Goal: Task Accomplishment & Management: Manage account settings

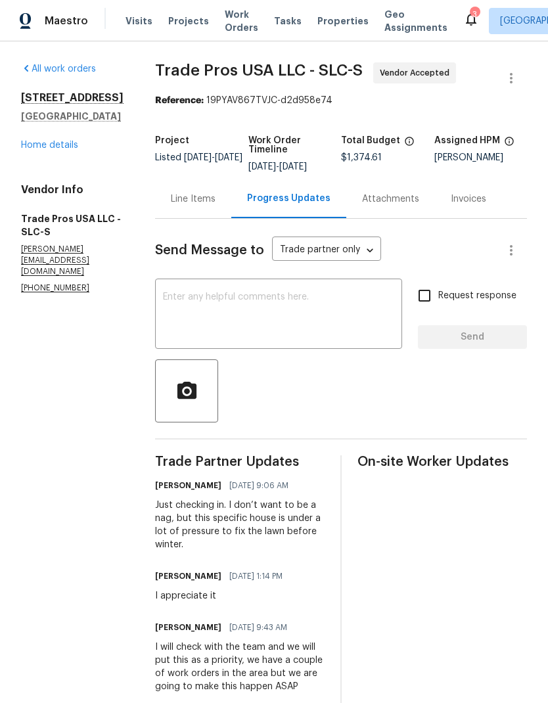
click at [55, 150] on link "Home details" at bounding box center [49, 145] width 57 height 9
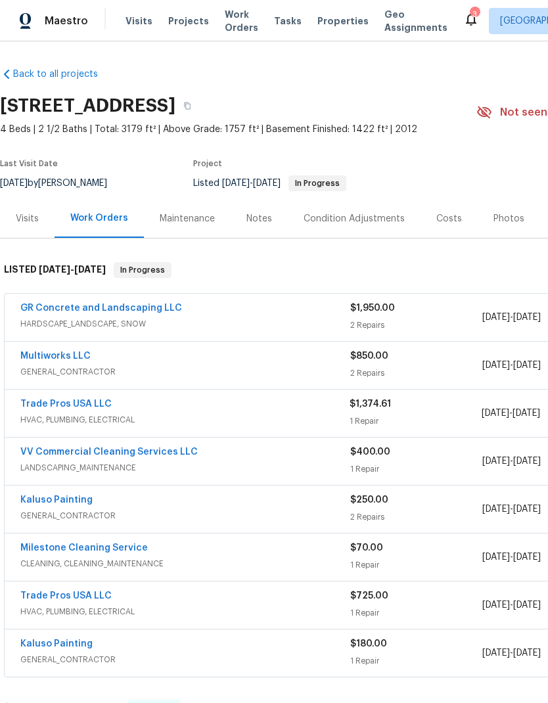
click at [463, 21] on icon at bounding box center [471, 19] width 16 height 16
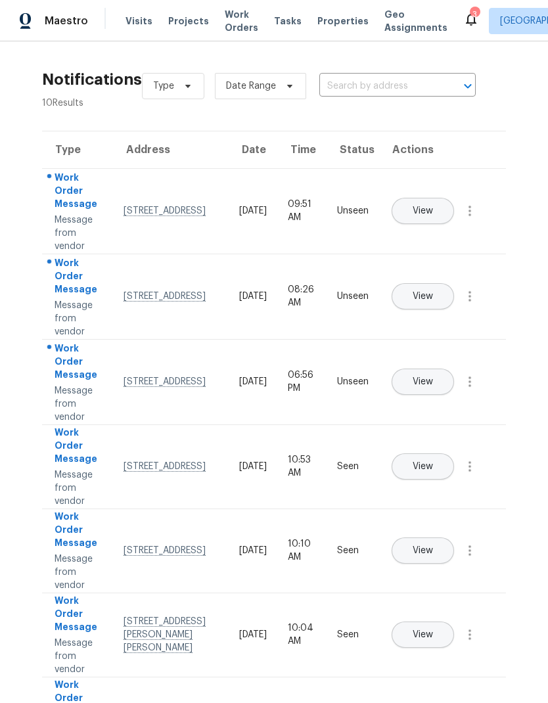
click at [454, 200] on button "View" at bounding box center [422, 211] width 62 height 26
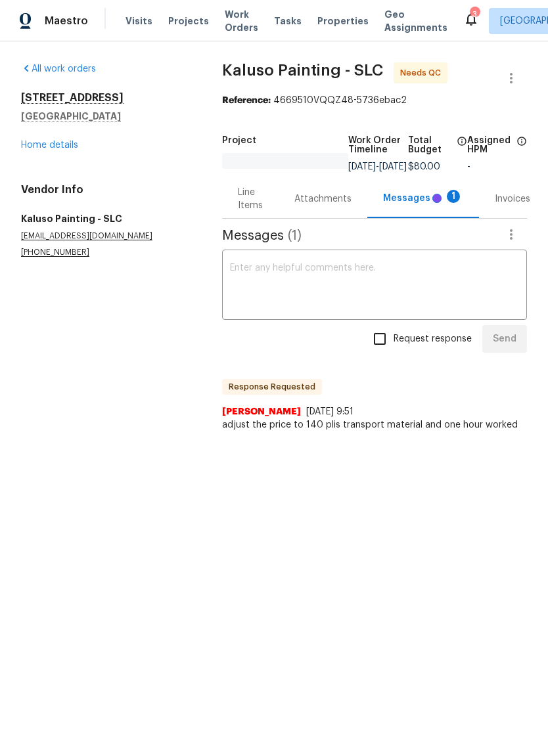
click at [35, 141] on link "Home details" at bounding box center [49, 145] width 57 height 9
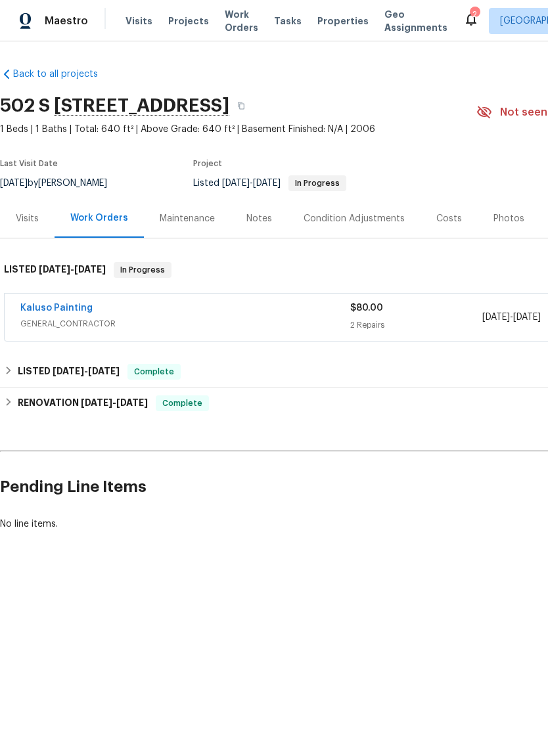
click at [70, 305] on link "Kaluso Painting" at bounding box center [56, 307] width 72 height 9
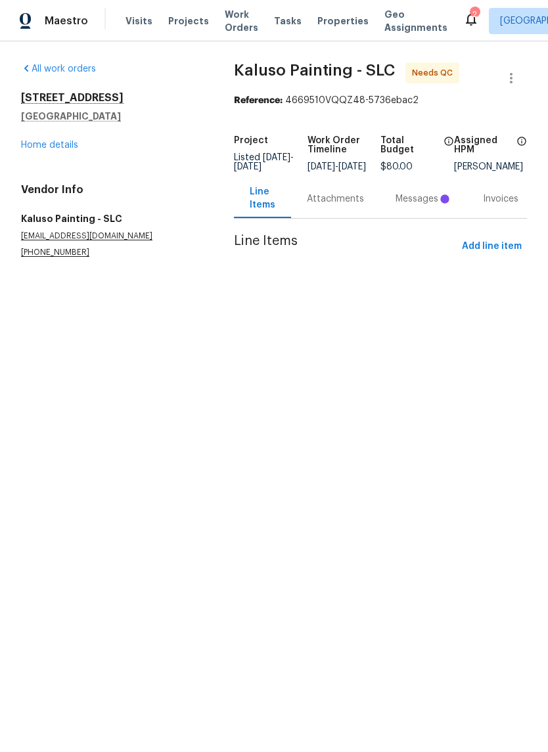
click at [422, 206] on div "Messages" at bounding box center [423, 198] width 56 height 13
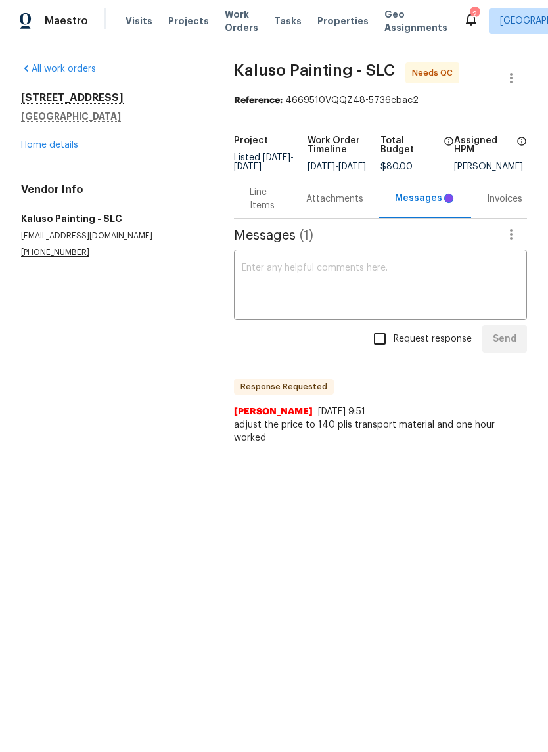
click at [404, 278] on textarea at bounding box center [380, 286] width 277 height 46
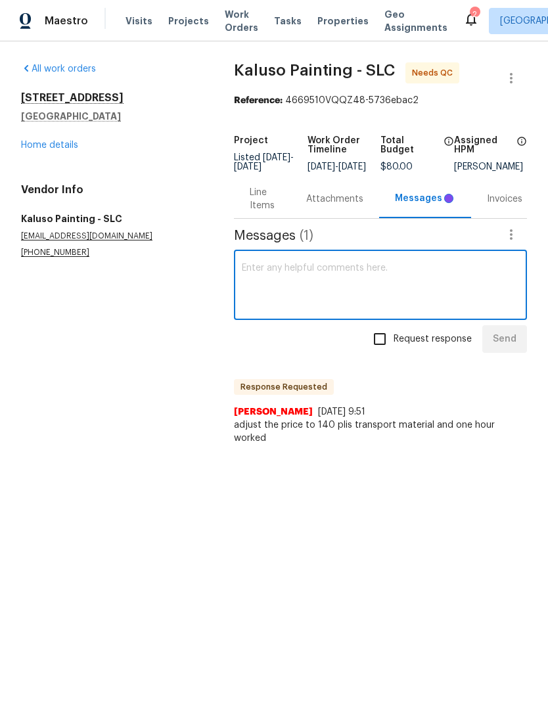
click at [69, 141] on link "Home details" at bounding box center [49, 145] width 57 height 9
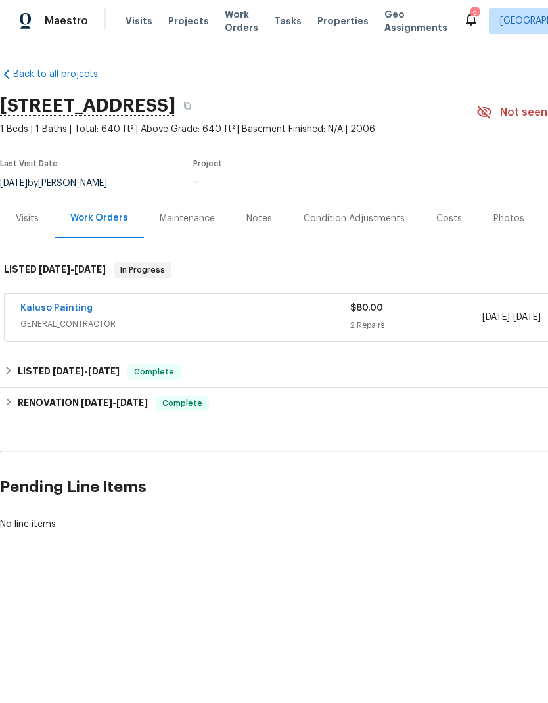
click at [71, 310] on link "Kaluso Painting" at bounding box center [56, 307] width 72 height 9
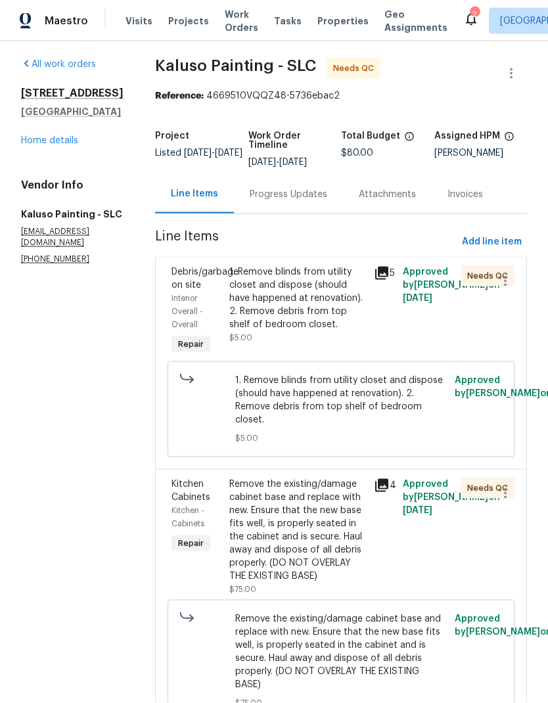
scroll to position [53, 0]
click at [338, 485] on div "Remove the existing/damage cabinet base and replace with new. Ensure that the n…" at bounding box center [297, 530] width 137 height 105
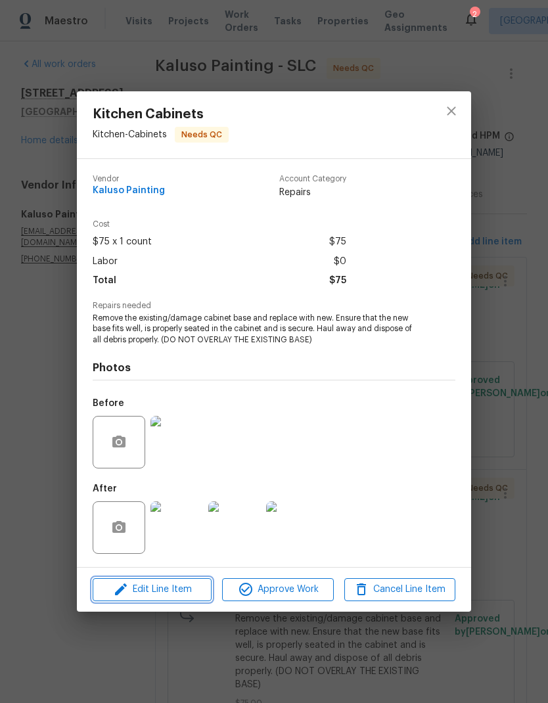
click at [184, 590] on span "Edit Line Item" at bounding box center [152, 589] width 111 height 16
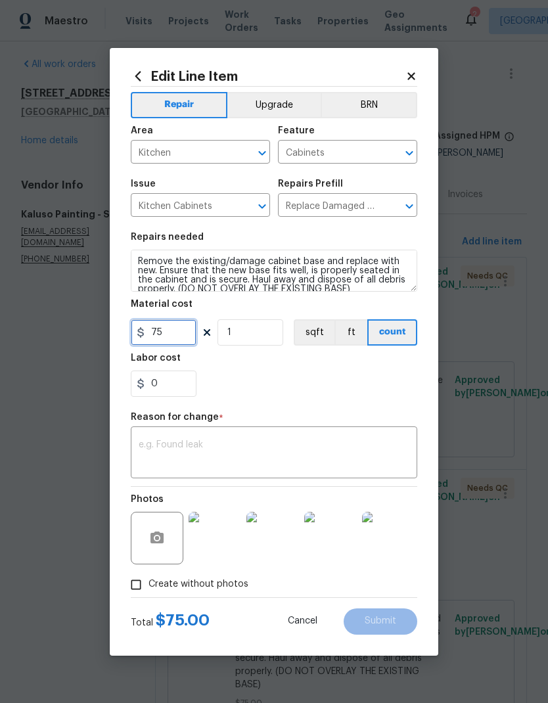
click at [179, 334] on input "75" at bounding box center [164, 332] width 66 height 26
type input "135"
click at [305, 432] on div "x ​" at bounding box center [274, 454] width 286 height 49
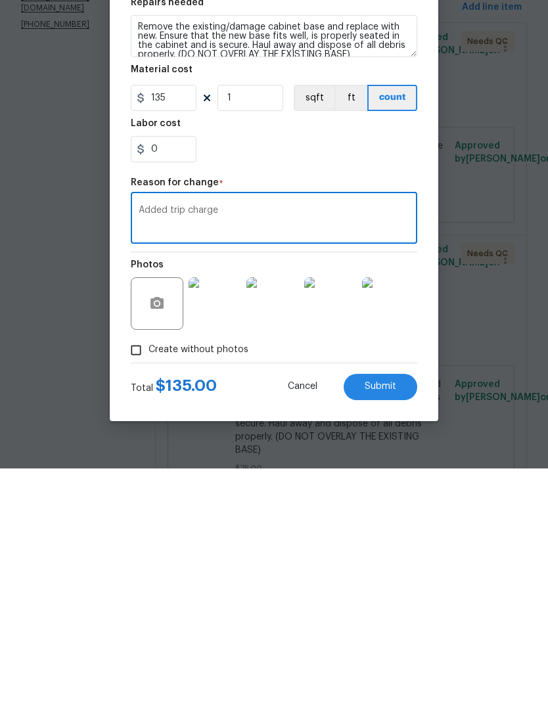
type textarea "Added trip charge"
click at [389, 616] on span "Submit" at bounding box center [381, 621] width 32 height 10
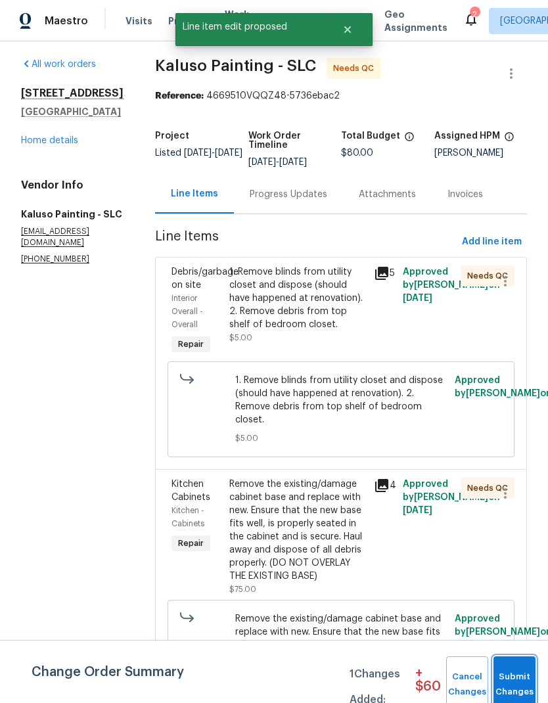
click at [519, 680] on span "Submit Changes" at bounding box center [514, 684] width 29 height 30
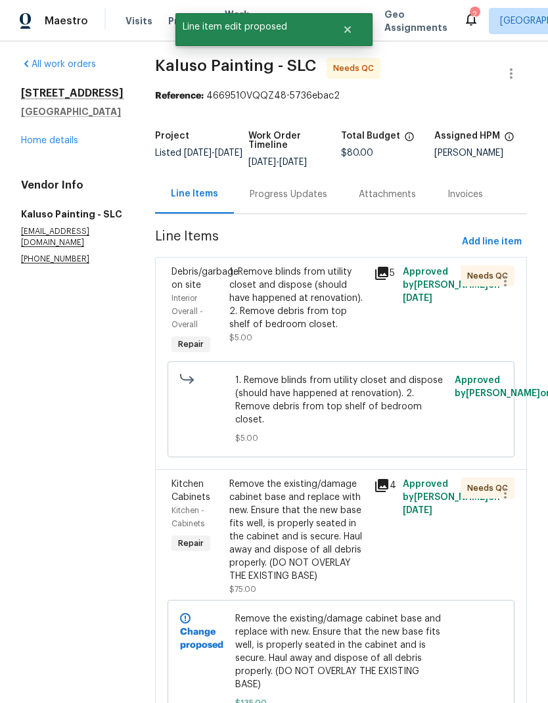
click at [294, 265] on div "1. Remove blinds from utility closet and dispose (should have happened at renov…" at bounding box center [297, 298] width 137 height 66
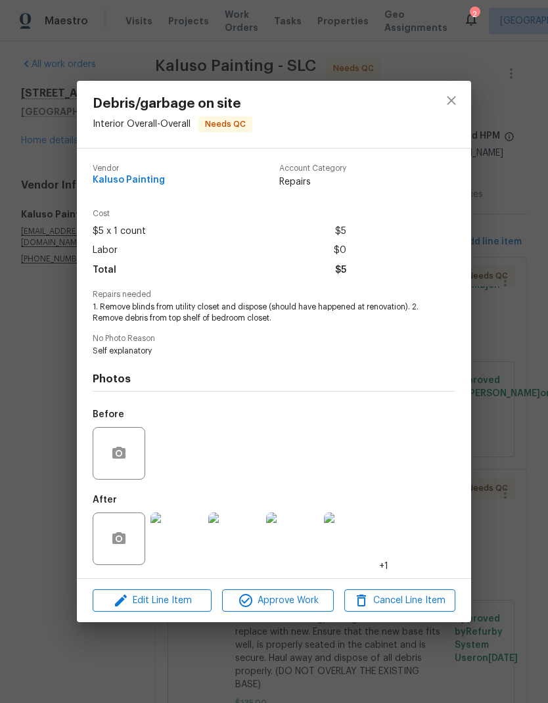
click at [183, 545] on img at bounding box center [176, 538] width 53 height 53
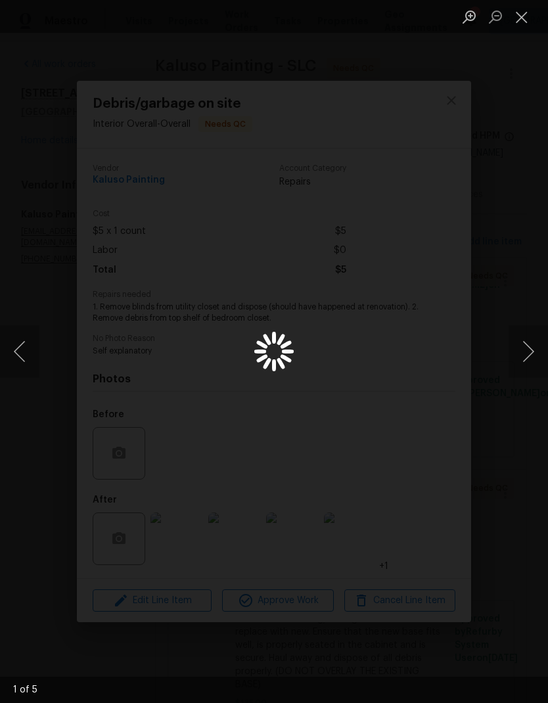
click at [516, 253] on div "Lightbox" at bounding box center [274, 351] width 548 height 703
click at [529, 359] on button "Next image" at bounding box center [527, 351] width 39 height 53
click at [524, 346] on button "Next image" at bounding box center [527, 351] width 39 height 53
click at [519, 20] on button "Close lightbox" at bounding box center [521, 16] width 26 height 23
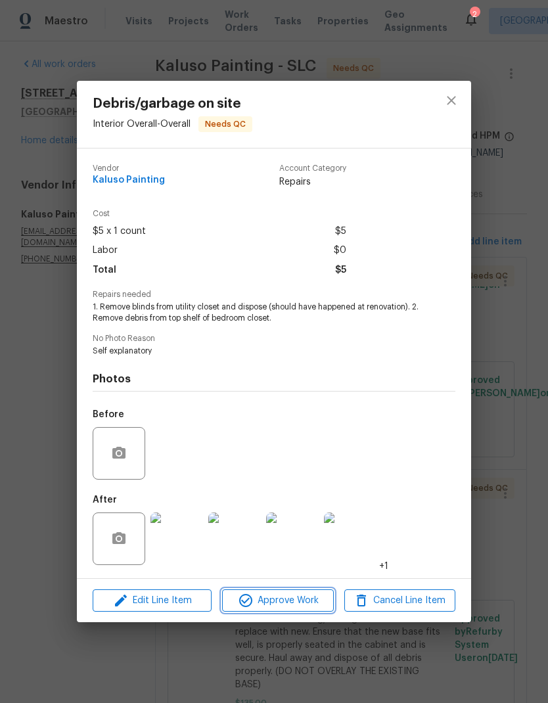
click at [288, 608] on span "Approve Work" at bounding box center [277, 600] width 103 height 16
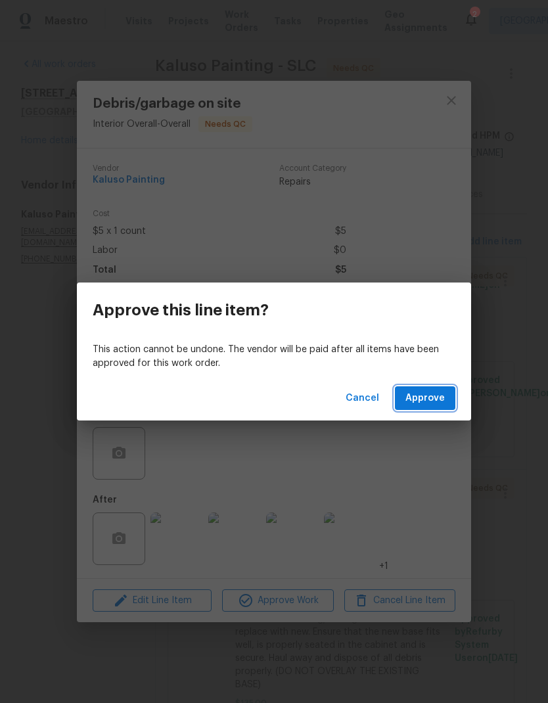
click at [434, 395] on span "Approve" at bounding box center [424, 398] width 39 height 16
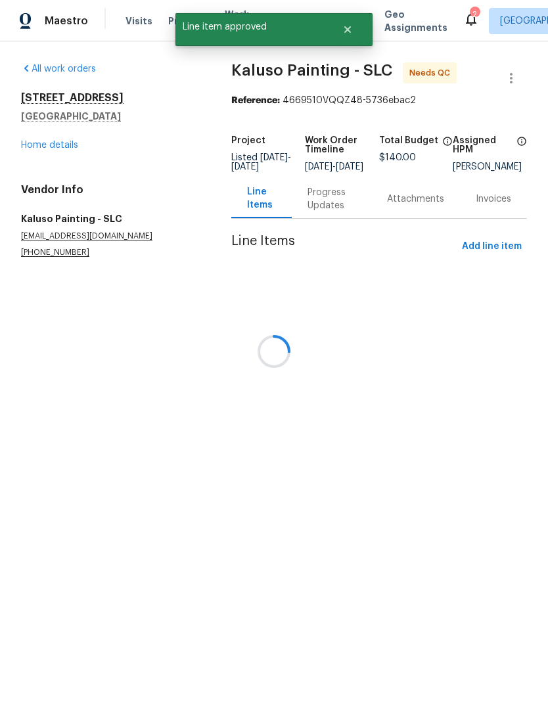
scroll to position [0, 0]
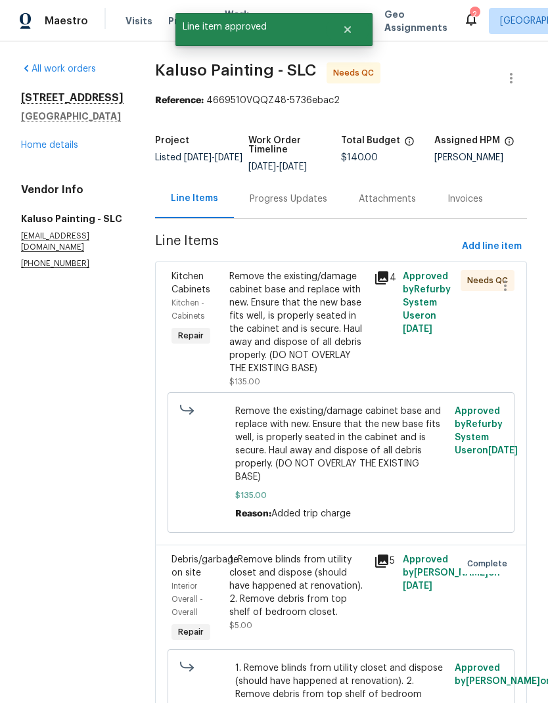
click at [322, 330] on div "Remove the existing/damage cabinet base and replace with new. Ensure that the n…" at bounding box center [297, 322] width 137 height 105
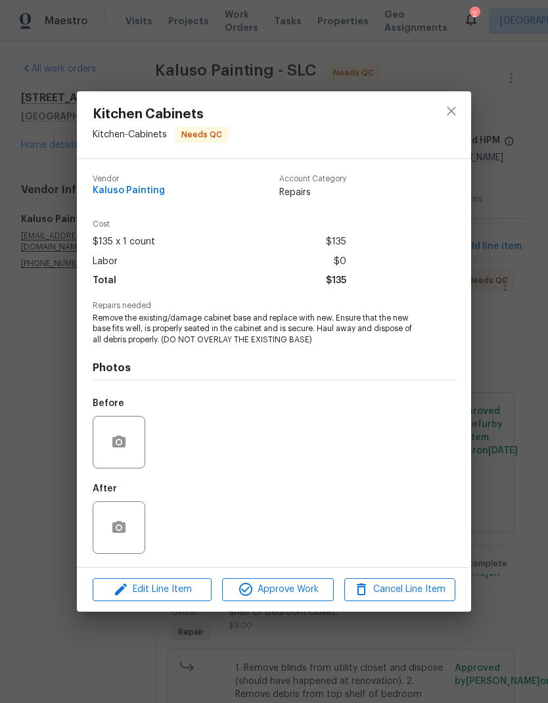
click at [177, 533] on img at bounding box center [176, 527] width 53 height 53
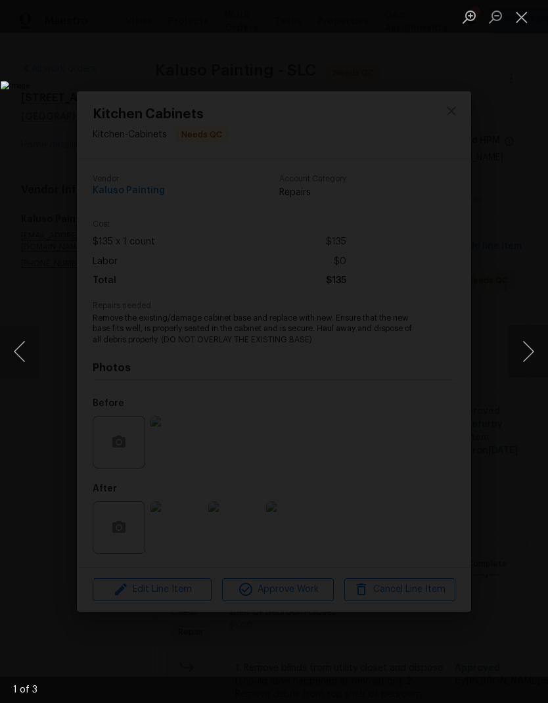
click at [523, 24] on button "Close lightbox" at bounding box center [521, 16] width 26 height 23
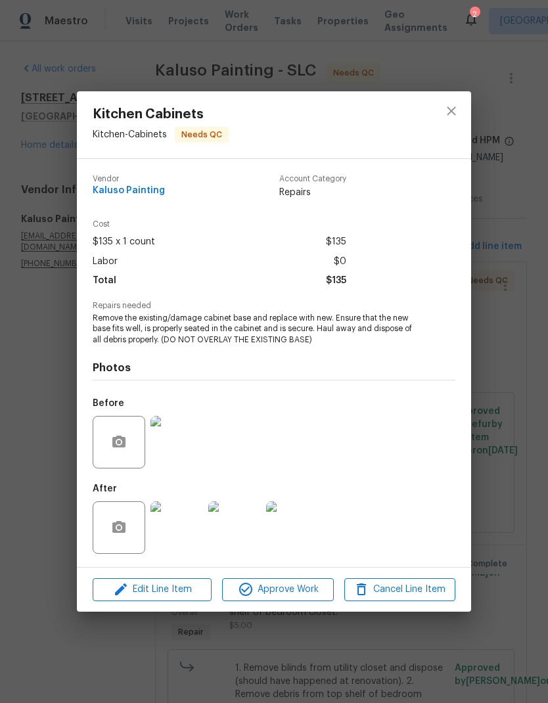
click at [292, 598] on span "Approve Work" at bounding box center [277, 589] width 103 height 16
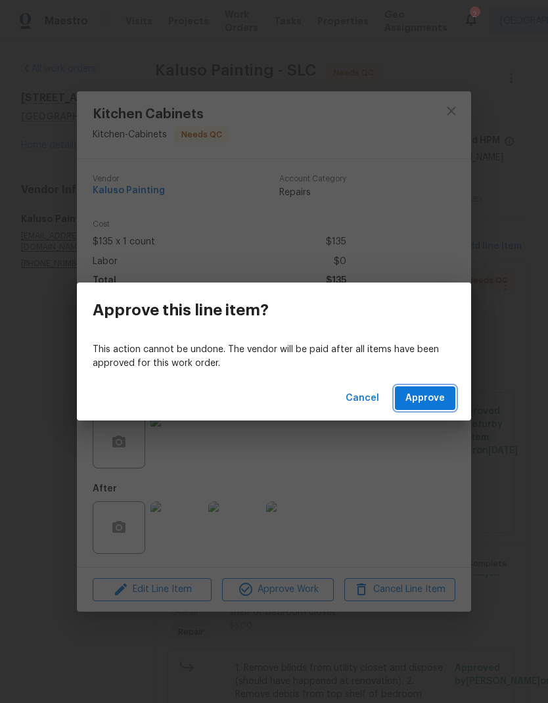
click at [448, 395] on button "Approve" at bounding box center [425, 398] width 60 height 24
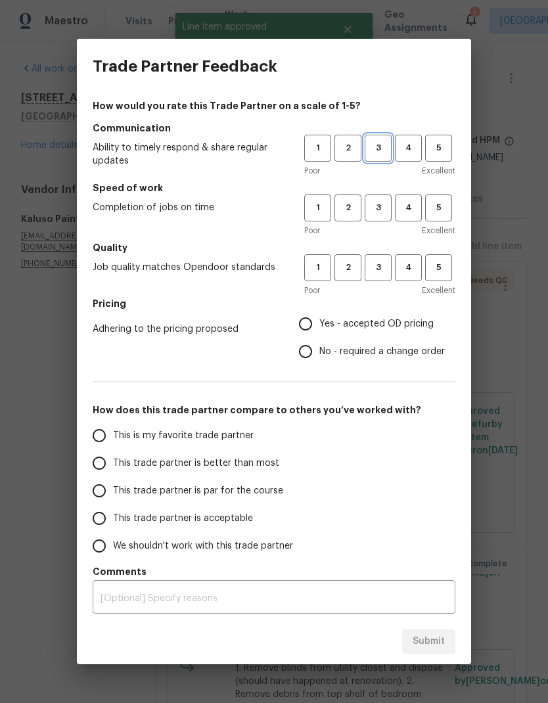
click at [386, 154] on span "3" at bounding box center [378, 148] width 24 height 15
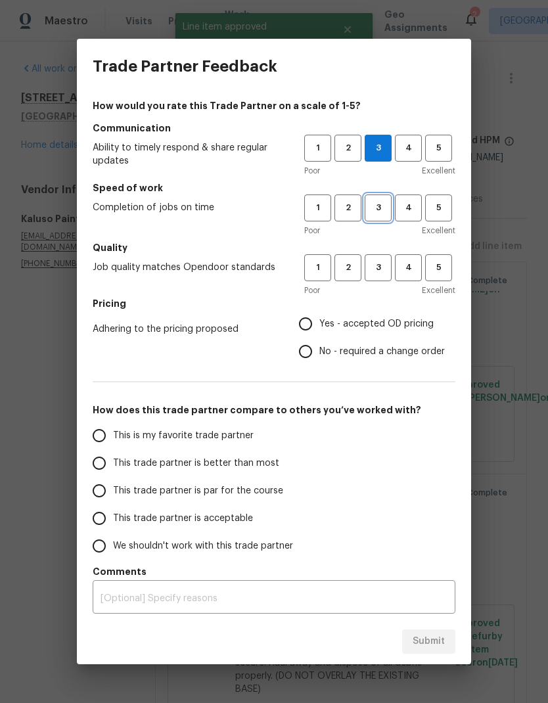
click at [389, 198] on button "3" at bounding box center [378, 207] width 27 height 27
click at [388, 263] on span "3" at bounding box center [378, 267] width 24 height 15
click at [305, 329] on input "Yes - accepted OD pricing" at bounding box center [306, 324] width 28 height 28
radio input "true"
click at [112, 463] on input "This trade partner is better than most" at bounding box center [99, 463] width 28 height 28
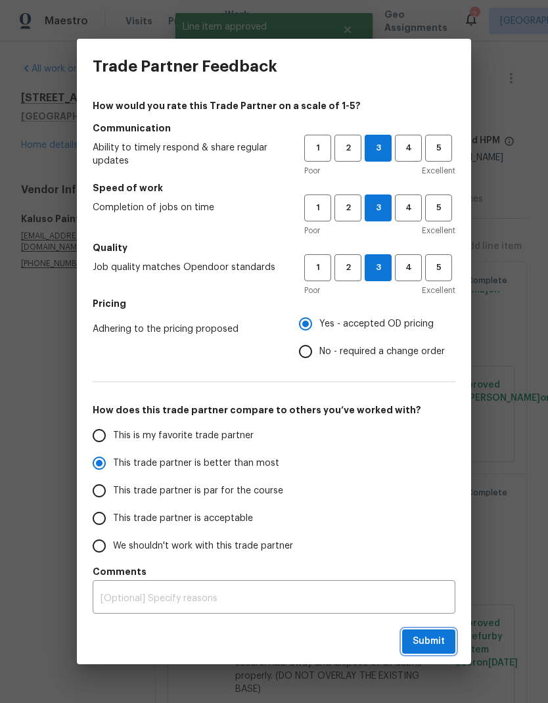
click at [430, 652] on button "Submit" at bounding box center [428, 641] width 53 height 24
radio input "true"
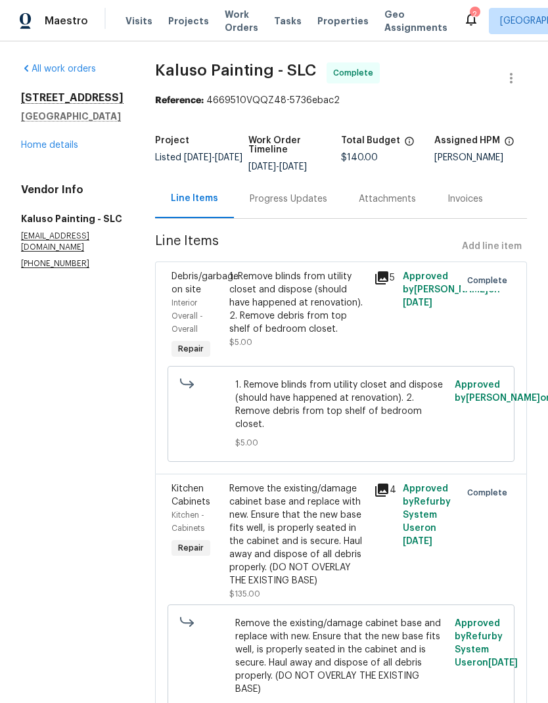
click at [45, 150] on link "Home details" at bounding box center [49, 145] width 57 height 9
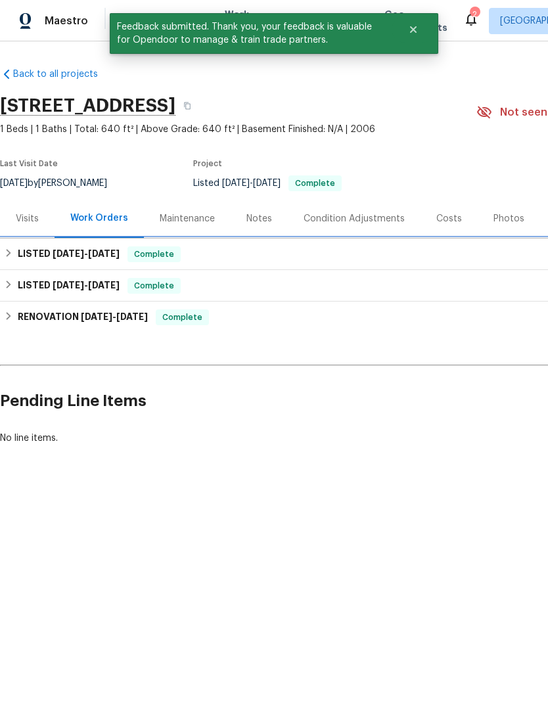
click at [43, 250] on h6 "LISTED 9/24/25 - 9/30/25" at bounding box center [69, 254] width 102 height 16
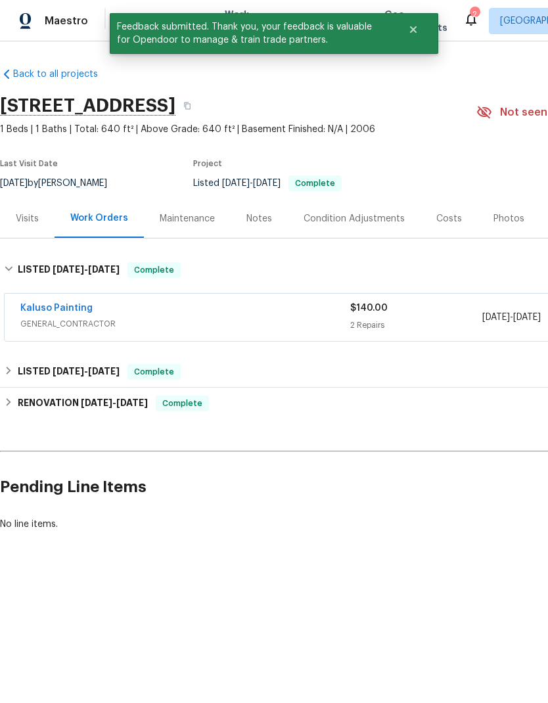
click at [52, 310] on link "Kaluso Painting" at bounding box center [56, 307] width 72 height 9
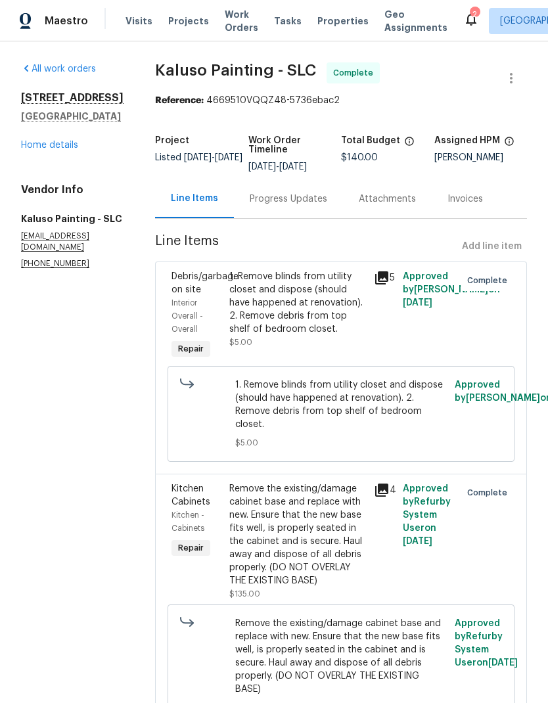
click at [288, 202] on div "Progress Updates" at bounding box center [289, 198] width 78 height 13
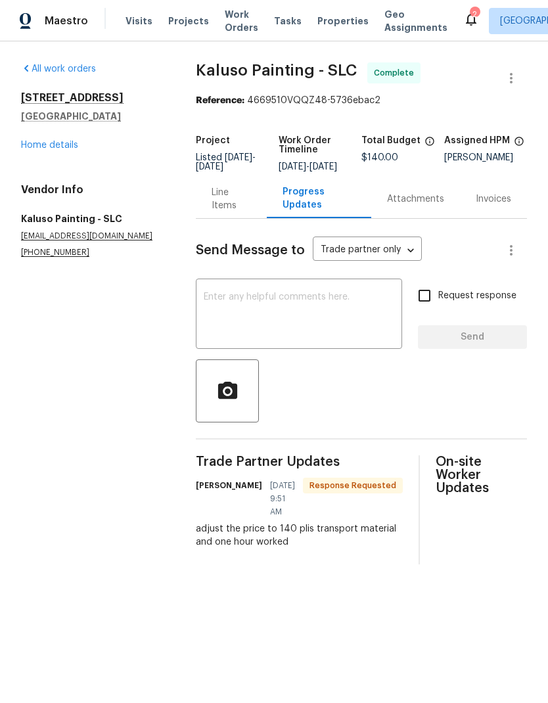
click at [322, 322] on textarea at bounding box center [299, 315] width 190 height 46
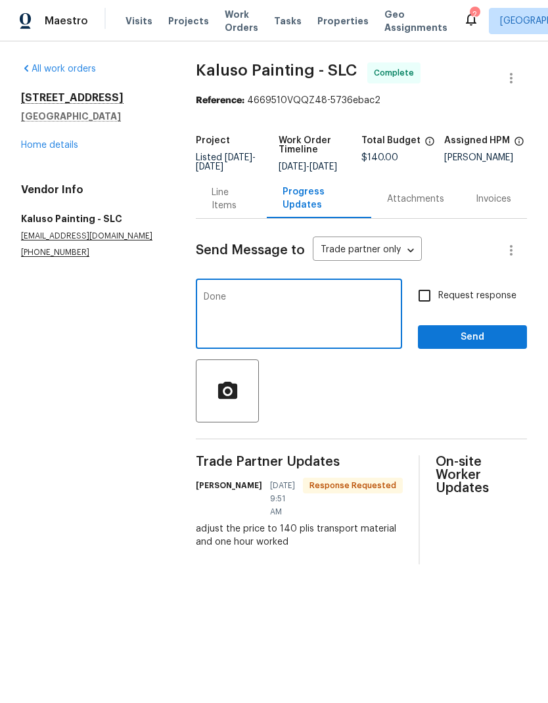
type textarea "Done"
click at [484, 349] on button "Send" at bounding box center [472, 337] width 109 height 24
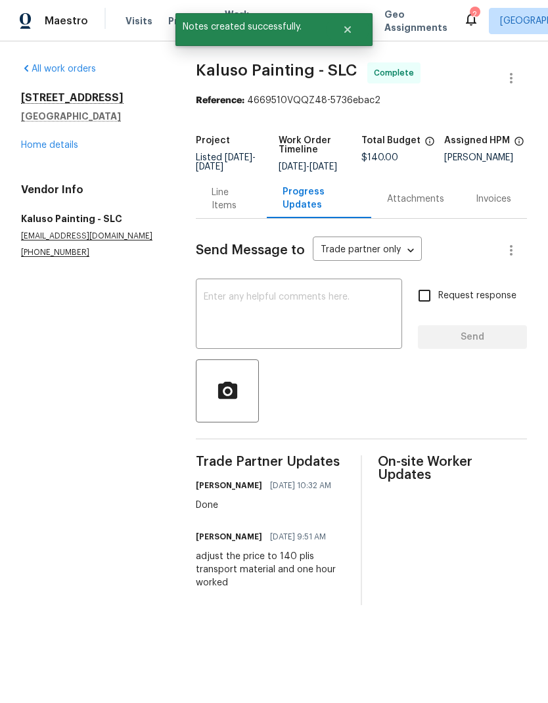
click at [63, 147] on link "Home details" at bounding box center [49, 145] width 57 height 9
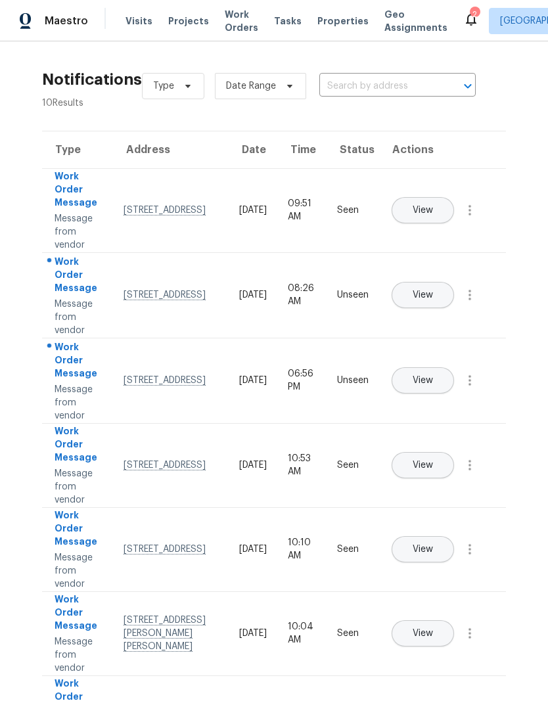
click at [151, 288] on div "[STREET_ADDRESS]" at bounding box center [170, 294] width 95 height 13
click at [433, 290] on span "View" at bounding box center [422, 295] width 20 height 10
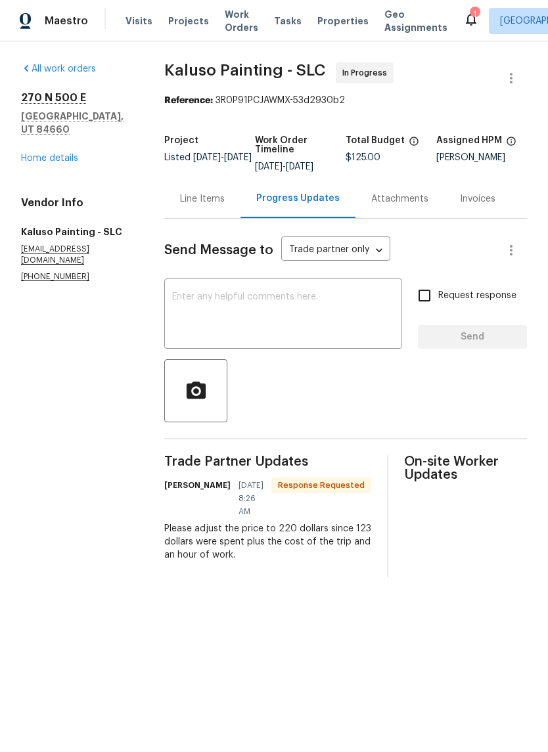
click at [54, 154] on link "Home details" at bounding box center [49, 158] width 57 height 9
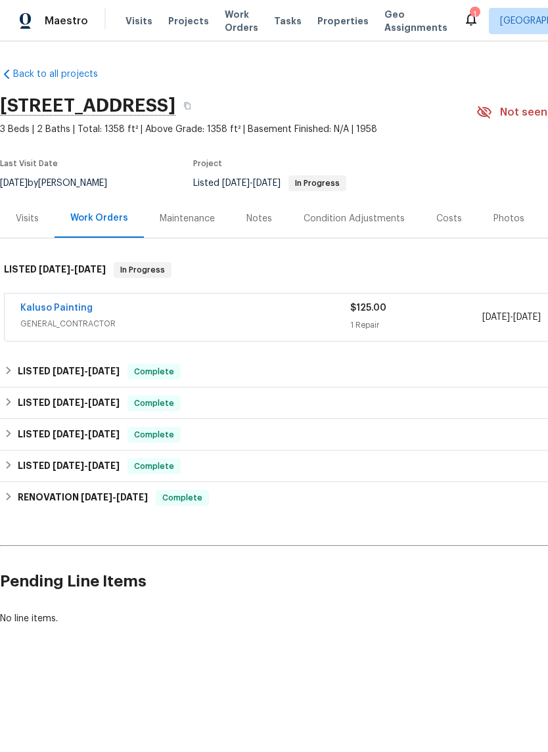
click at [49, 311] on link "Kaluso Painting" at bounding box center [56, 307] width 72 height 9
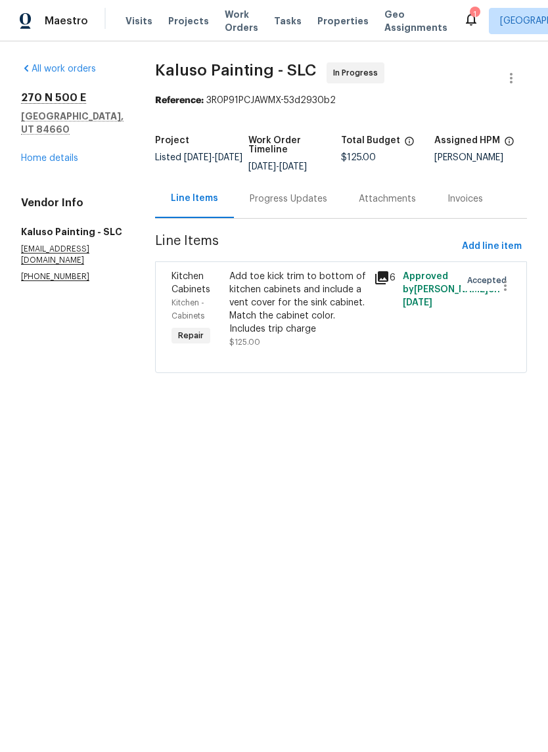
click at [305, 298] on div "Add toe kick trim to bottom of kitchen cabinets and include a vent cover for th…" at bounding box center [297, 303] width 137 height 66
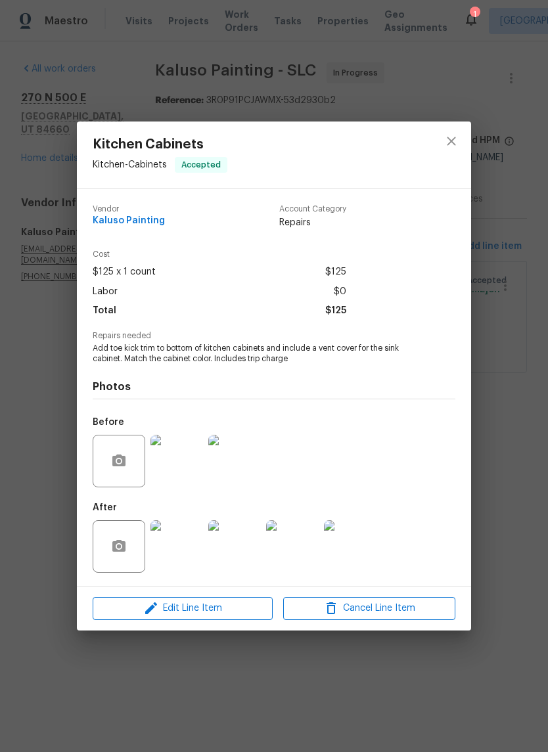
click at [190, 548] on img at bounding box center [176, 546] width 53 height 53
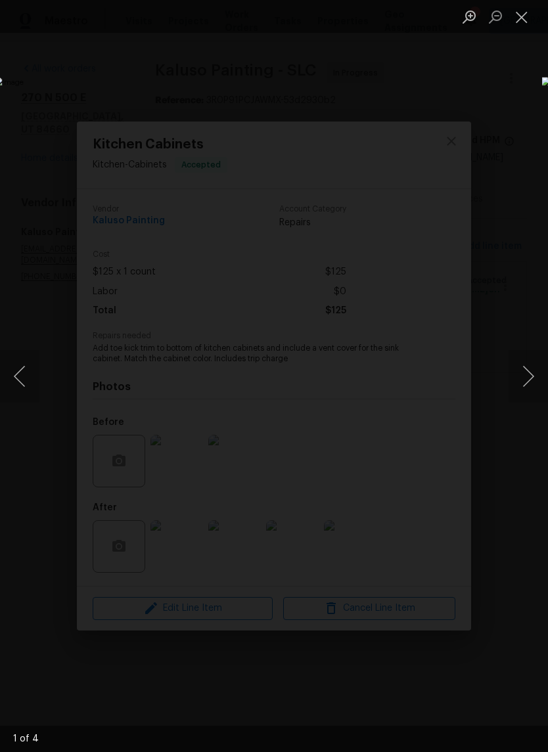
click at [528, 372] on button "Next image" at bounding box center [527, 376] width 39 height 53
click at [526, 373] on button "Next image" at bounding box center [527, 376] width 39 height 53
click at [523, 20] on button "Close lightbox" at bounding box center [521, 16] width 26 height 23
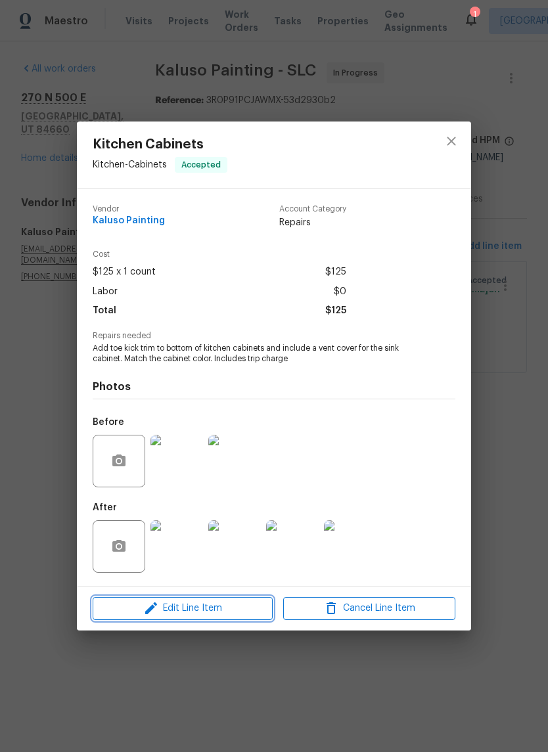
click at [229, 611] on span "Edit Line Item" at bounding box center [183, 608] width 172 height 16
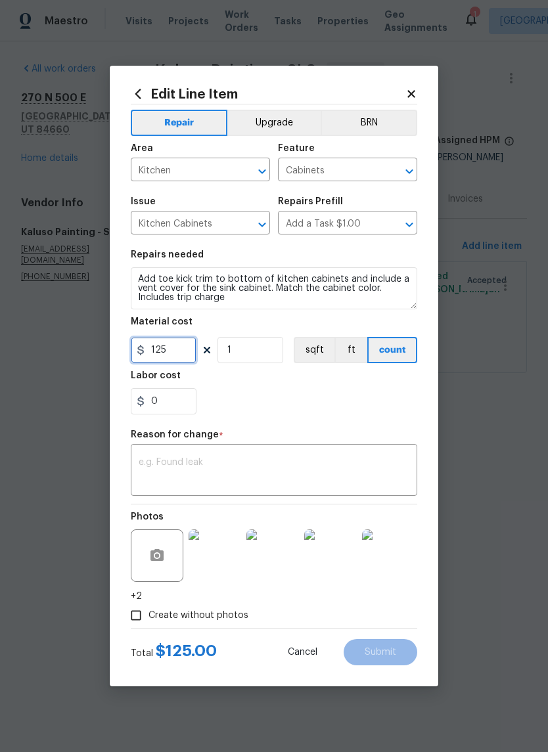
click at [183, 346] on input "125" at bounding box center [164, 350] width 66 height 26
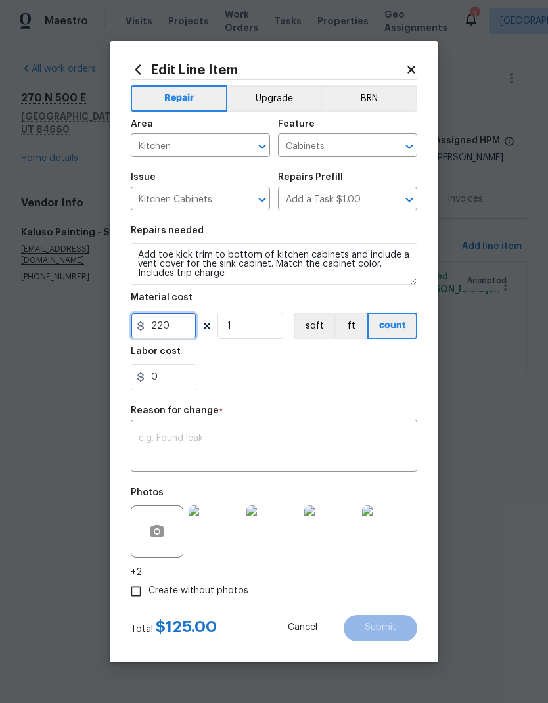
type input "220"
click at [362, 373] on div "0" at bounding box center [274, 377] width 286 height 26
click at [294, 440] on textarea at bounding box center [274, 447] width 271 height 28
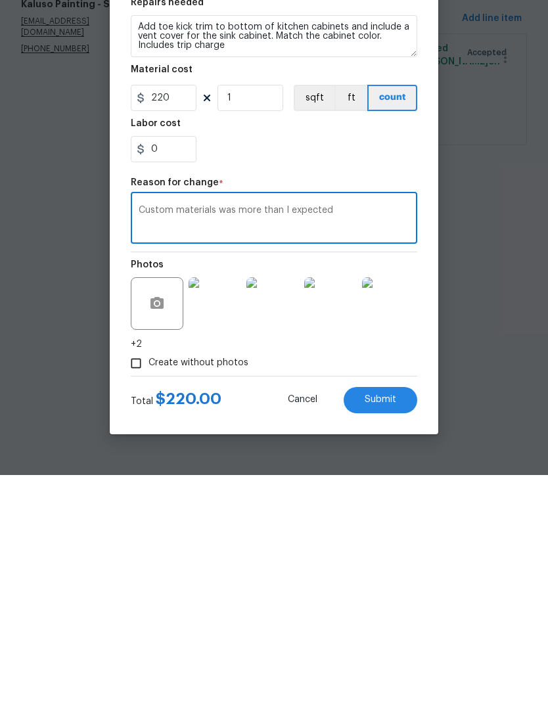
type textarea "Custom materials was more than I expected"
click at [370, 364] on div "0" at bounding box center [274, 377] width 286 height 26
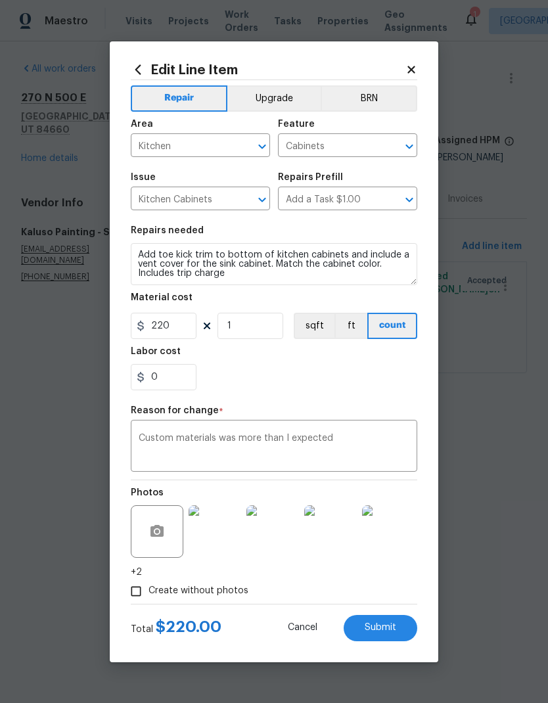
click at [395, 621] on button "Submit" at bounding box center [381, 628] width 74 height 26
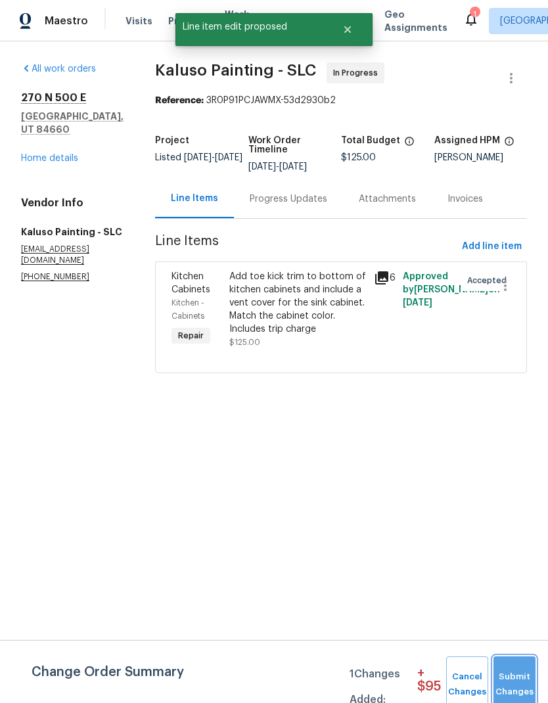
click at [512, 677] on span "Submit Changes" at bounding box center [514, 684] width 29 height 30
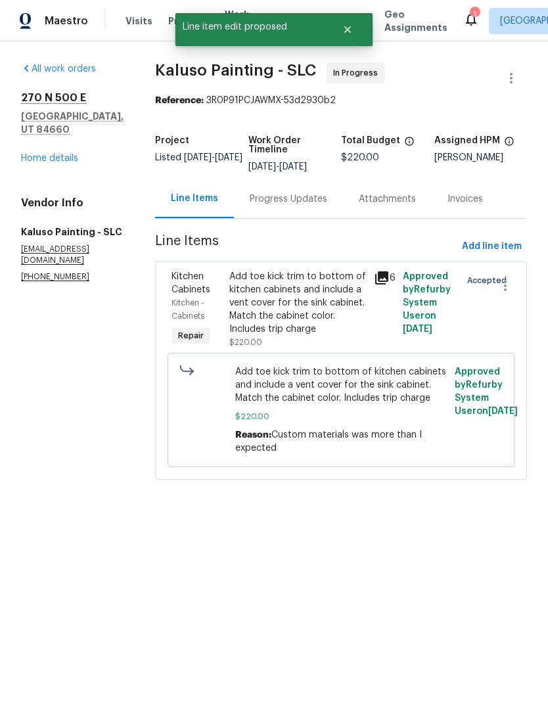
click at [292, 202] on div "Progress Updates" at bounding box center [289, 198] width 78 height 13
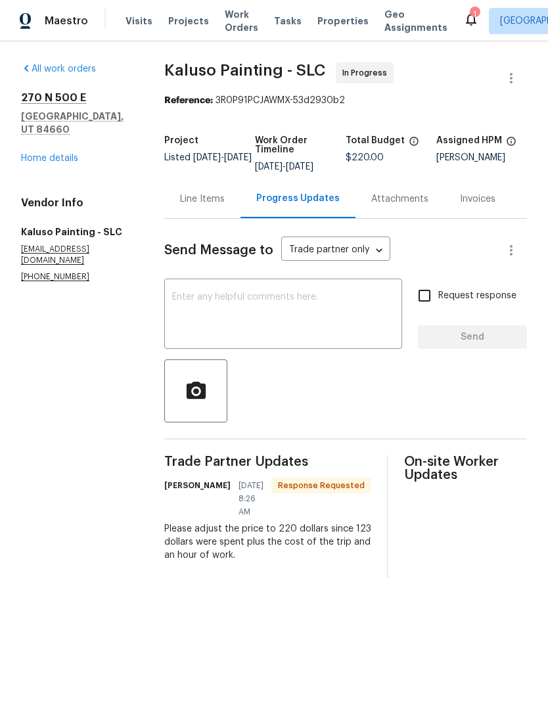
click at [334, 321] on textarea at bounding box center [283, 315] width 222 height 46
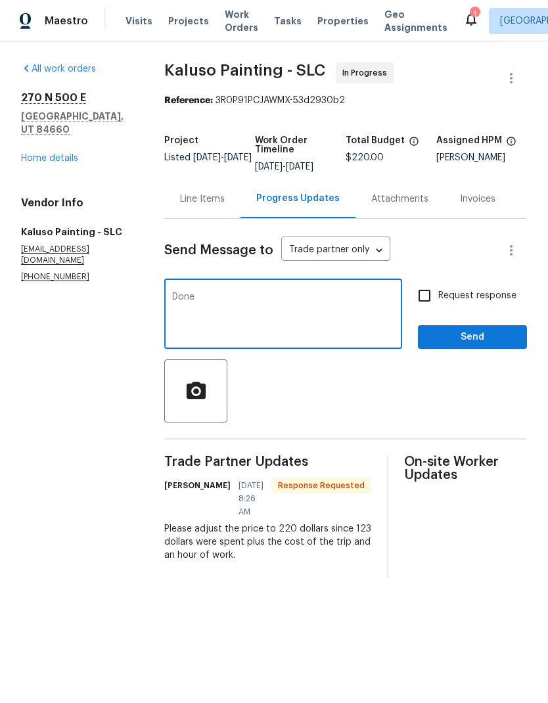
type textarea "Done"
click at [494, 349] on button "Send" at bounding box center [472, 337] width 109 height 24
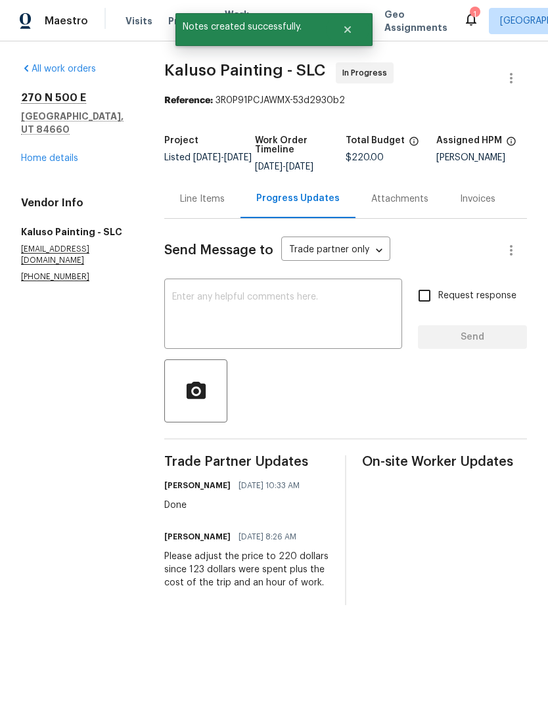
click at [52, 154] on link "Home details" at bounding box center [49, 158] width 57 height 9
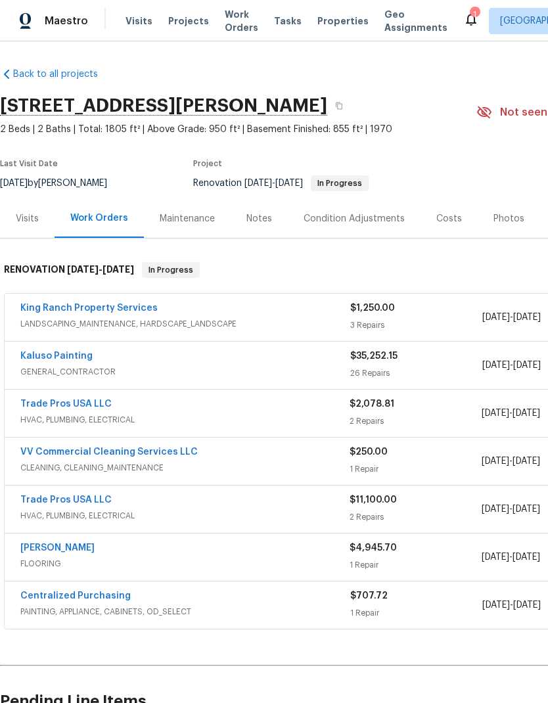
click at [114, 309] on link "King Ranch Property Services" at bounding box center [88, 307] width 137 height 9
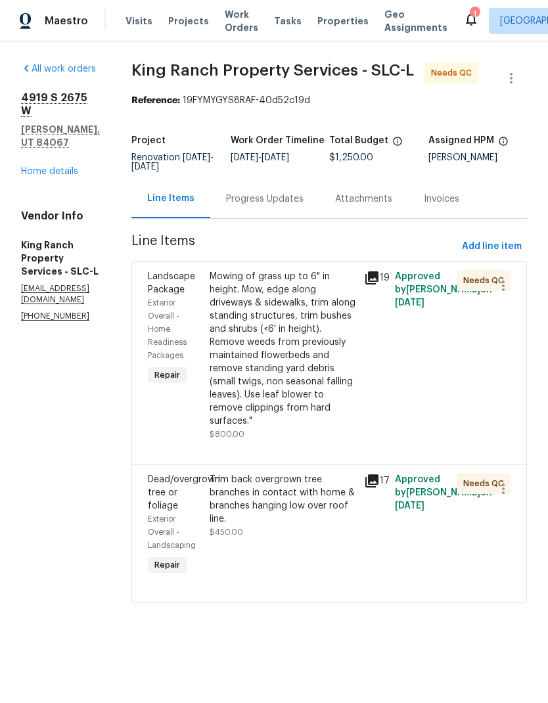
click at [297, 525] on div "Trim back overgrown tree branches in contact with home & branches hanging low o…" at bounding box center [283, 499] width 146 height 53
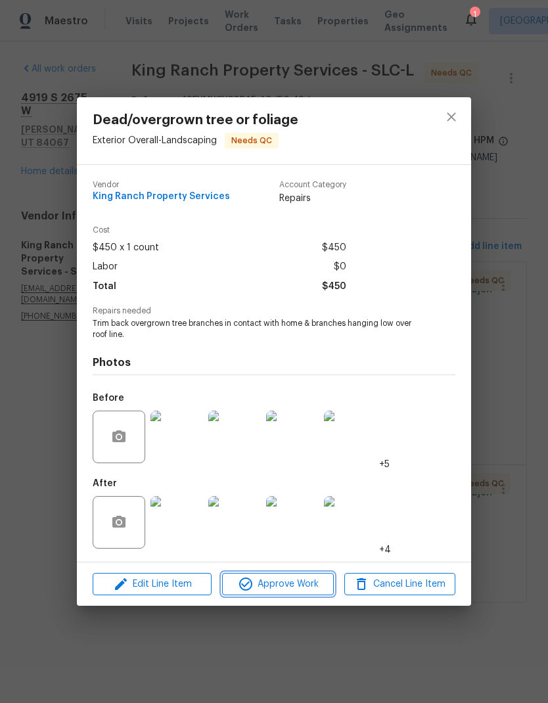
click at [291, 592] on span "Approve Work" at bounding box center [277, 584] width 103 height 16
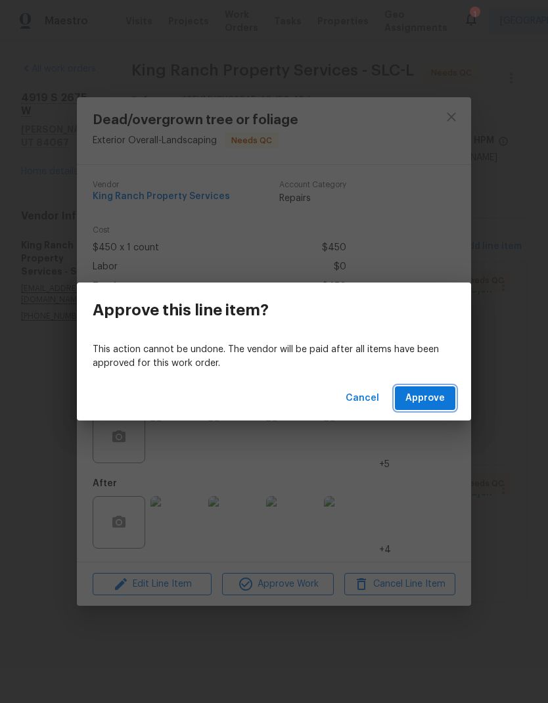
click at [439, 397] on span "Approve" at bounding box center [424, 398] width 39 height 16
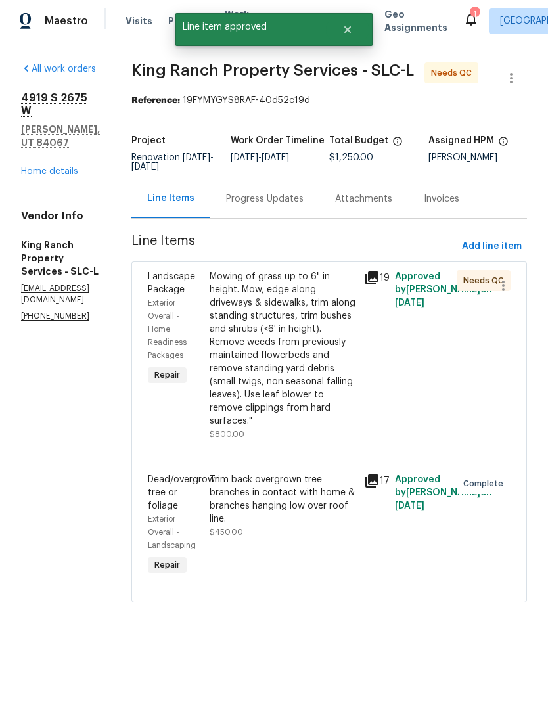
click at [307, 343] on div "Mowing of grass up to 6" in height. Mow, edge along driveways & sidewalks, trim…" at bounding box center [283, 349] width 146 height 158
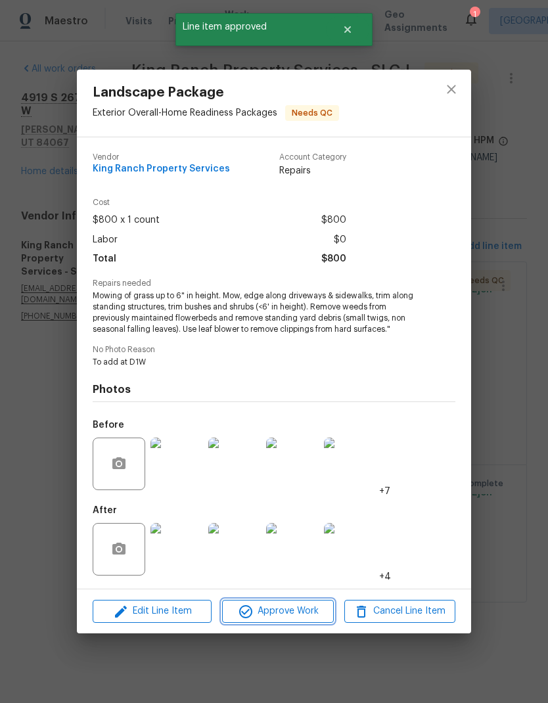
click at [303, 608] on span "Approve Work" at bounding box center [277, 611] width 103 height 16
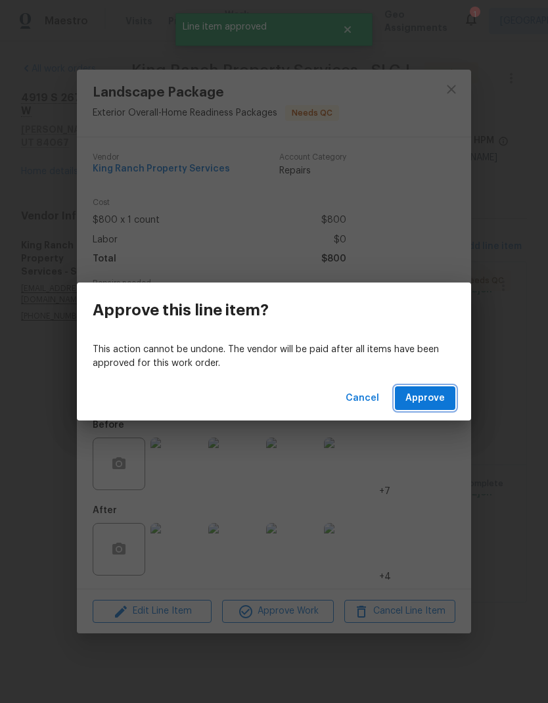
click at [440, 394] on span "Approve" at bounding box center [424, 398] width 39 height 16
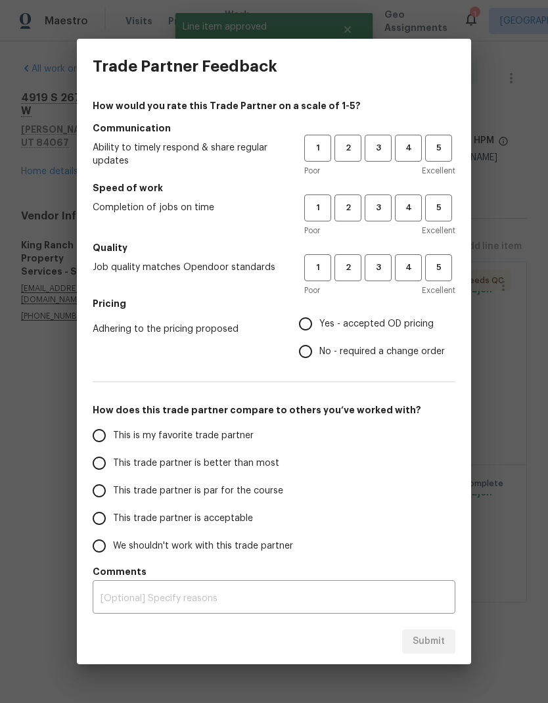
click at [62, 146] on div "Trade Partner Feedback How would you rate this Trade Partner on a scale of 1-5?…" at bounding box center [274, 351] width 548 height 703
click at [389, 143] on span "3" at bounding box center [378, 148] width 24 height 15
click at [375, 216] on button "3" at bounding box center [378, 207] width 27 height 27
click at [382, 273] on span "3" at bounding box center [378, 267] width 24 height 15
click at [318, 322] on input "Yes - accepted OD pricing" at bounding box center [306, 324] width 28 height 28
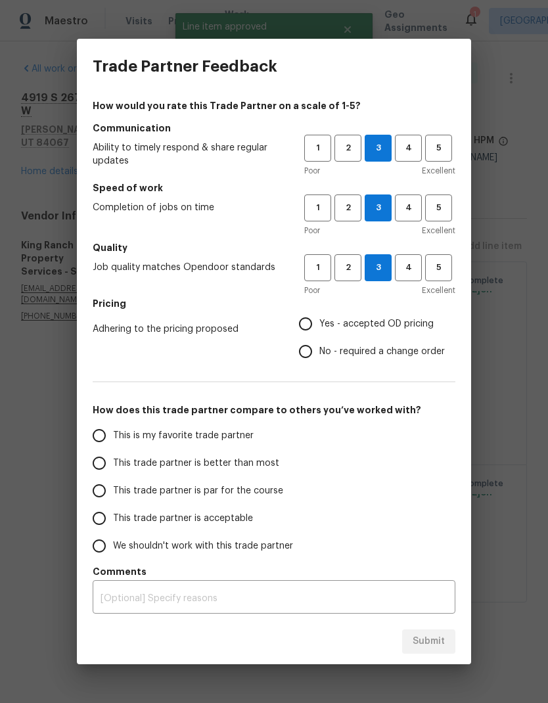
radio input "true"
click at [106, 461] on input "This trade partner is better than most" at bounding box center [99, 463] width 28 height 28
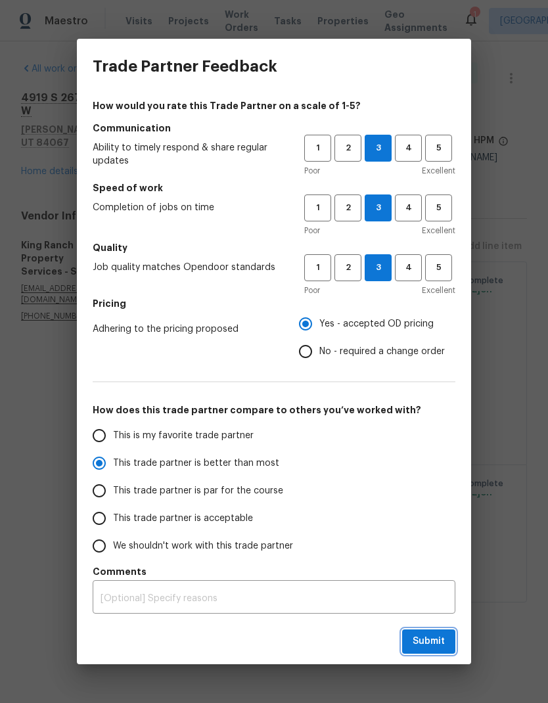
click at [433, 637] on span "Submit" at bounding box center [428, 641] width 32 height 16
radio input "true"
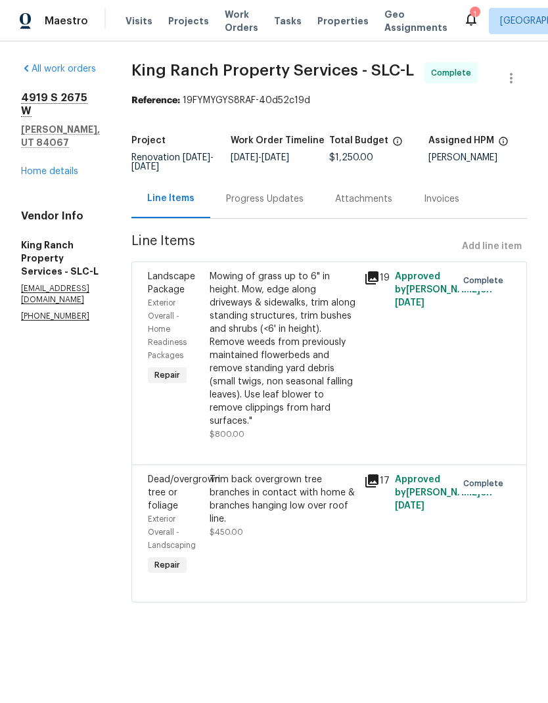
click at [45, 167] on link "Home details" at bounding box center [49, 171] width 57 height 9
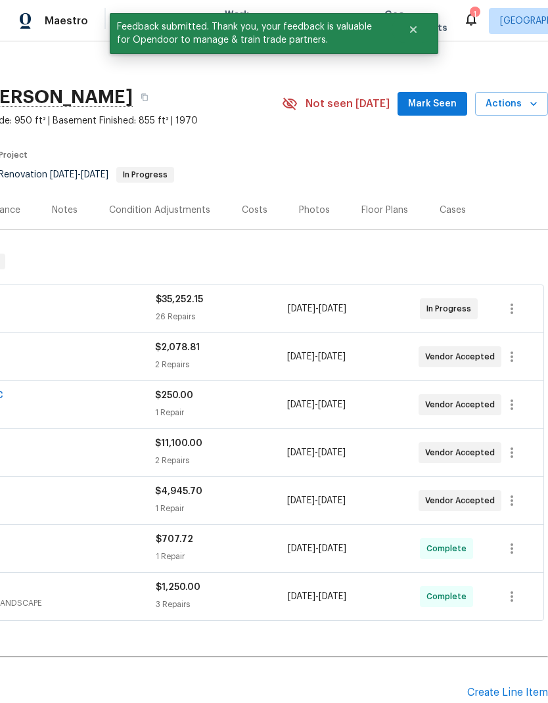
scroll to position [9, 194]
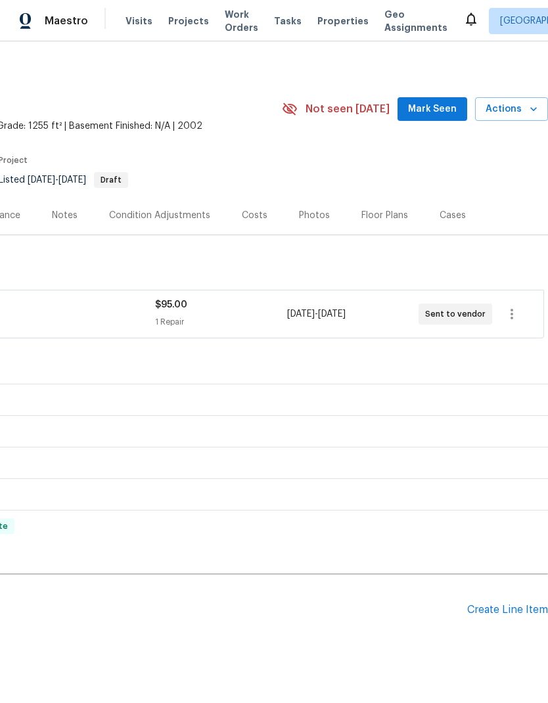
scroll to position [3, 194]
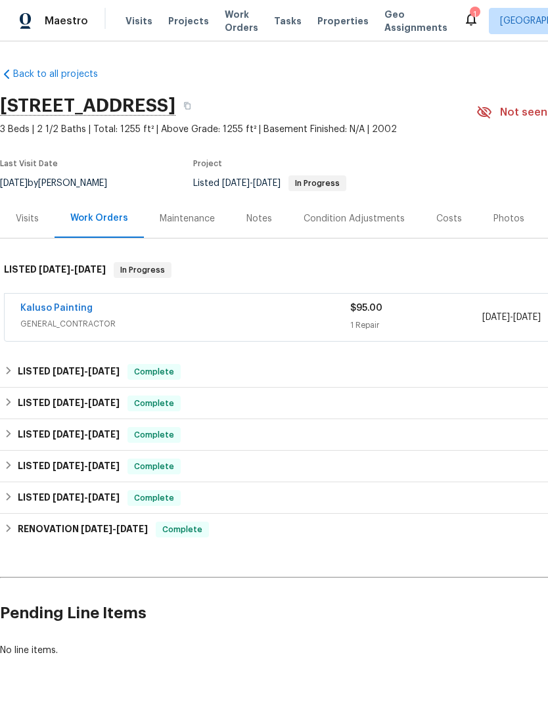
click at [72, 313] on link "Kaluso Painting" at bounding box center [56, 307] width 72 height 9
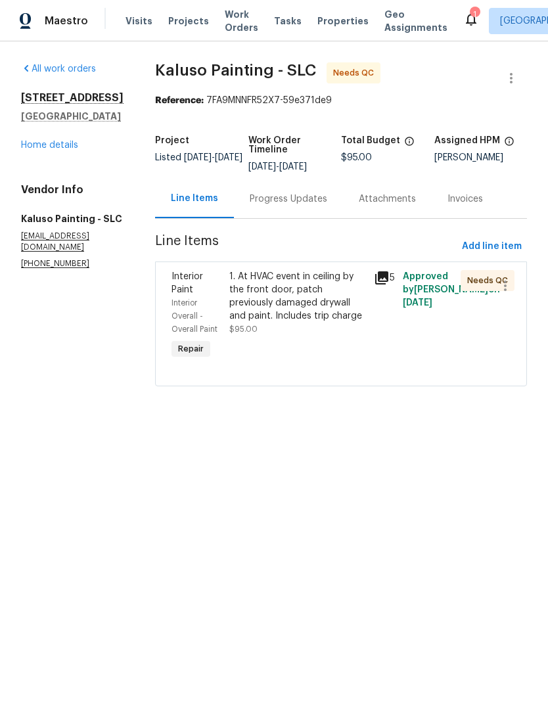
click at [307, 296] on div "1. At HVAC event in ceiling by the front door, patch previously damaged drywall…" at bounding box center [297, 296] width 137 height 53
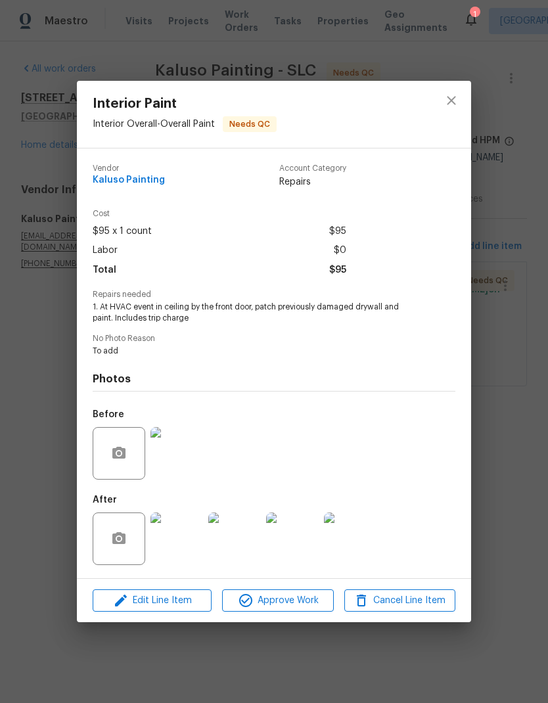
click at [184, 540] on img at bounding box center [176, 538] width 53 height 53
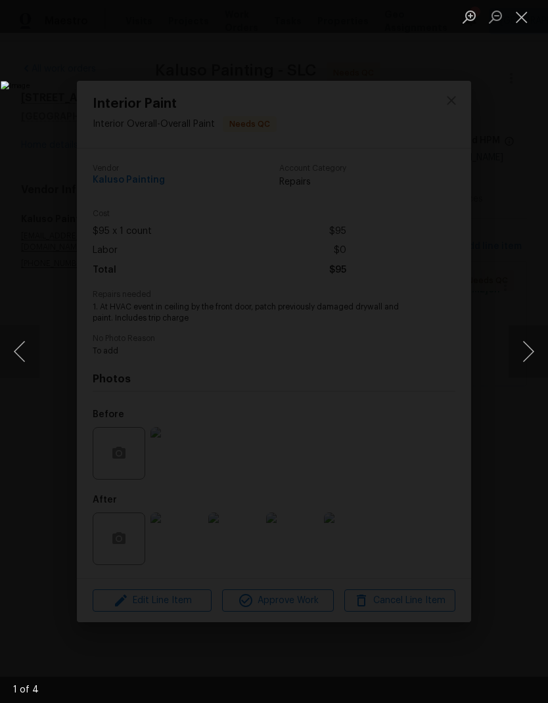
click at [527, 349] on button "Next image" at bounding box center [527, 351] width 39 height 53
click at [529, 346] on button "Next image" at bounding box center [527, 351] width 39 height 53
click at [525, 348] on button "Next image" at bounding box center [527, 351] width 39 height 53
click at [522, 351] on button "Next image" at bounding box center [527, 351] width 39 height 53
click at [519, 18] on button "Close lightbox" at bounding box center [521, 16] width 26 height 23
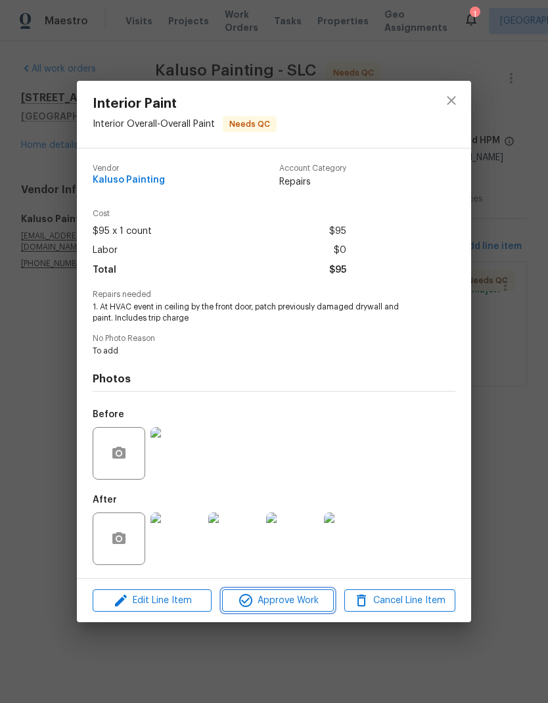
click at [300, 602] on span "Approve Work" at bounding box center [277, 600] width 103 height 16
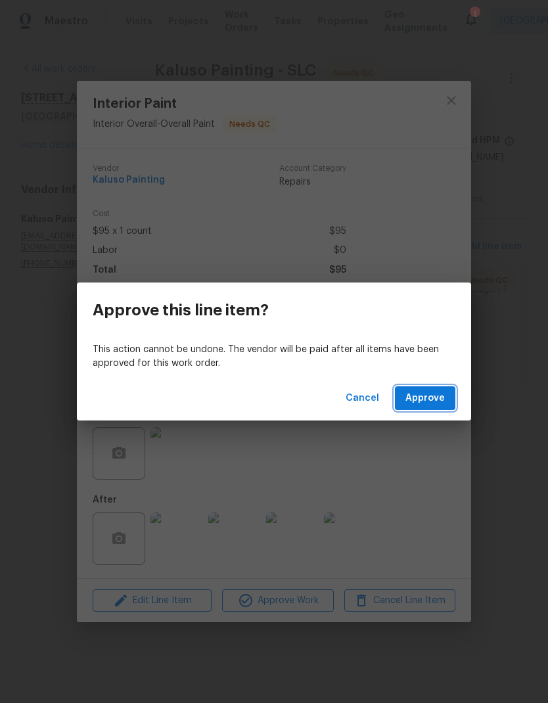
click at [441, 389] on button "Approve" at bounding box center [425, 398] width 60 height 24
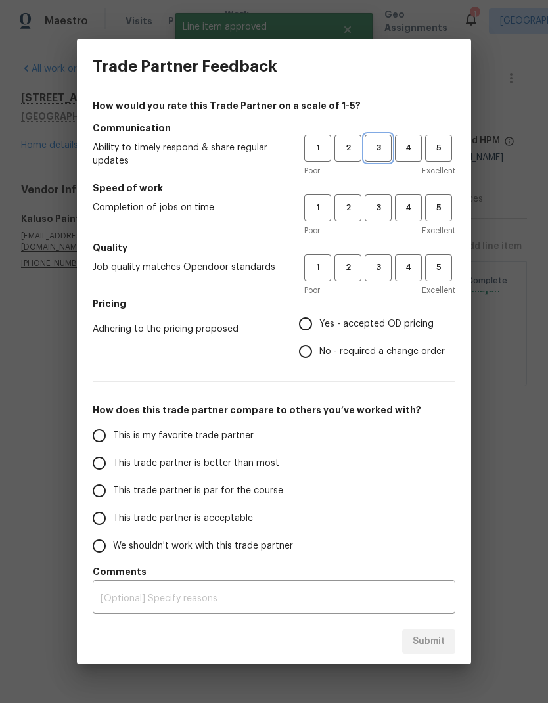
click at [382, 146] on span "3" at bounding box center [378, 148] width 24 height 15
click at [376, 205] on span "3" at bounding box center [378, 207] width 24 height 15
click at [383, 273] on span "3" at bounding box center [378, 267] width 24 height 15
click at [309, 325] on input "Yes - accepted OD pricing" at bounding box center [306, 324] width 28 height 28
radio input "true"
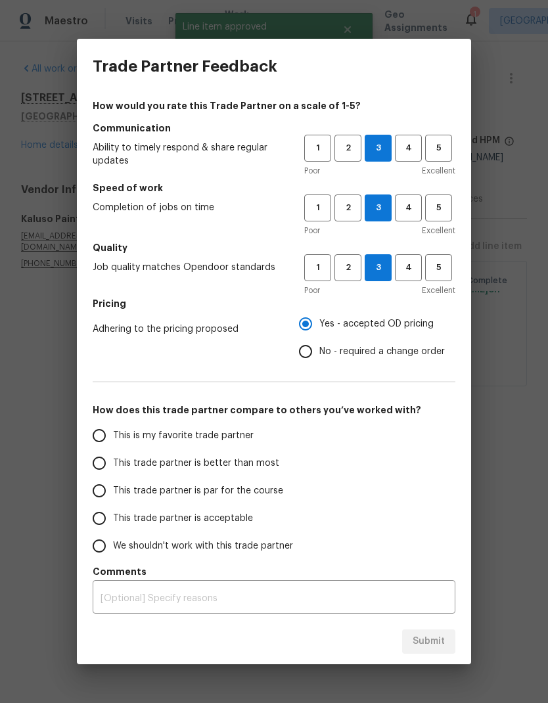
click at [101, 460] on input "This trade partner is better than most" at bounding box center [99, 463] width 28 height 28
click at [437, 650] on button "Submit" at bounding box center [428, 641] width 53 height 24
radio input "true"
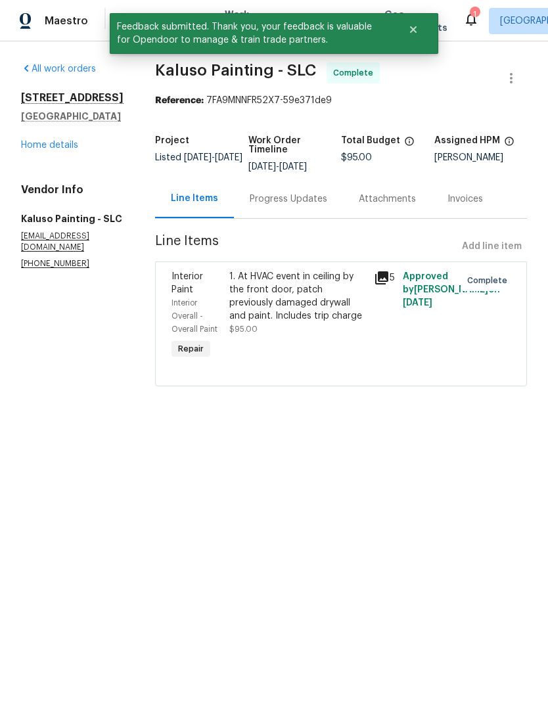
click at [64, 150] on link "Home details" at bounding box center [49, 145] width 57 height 9
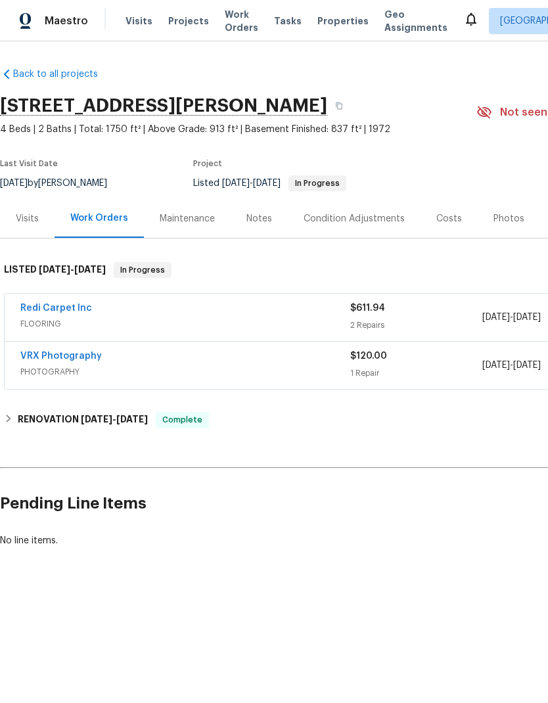
click at [62, 307] on link "Redi Carpet Inc" at bounding box center [56, 307] width 72 height 9
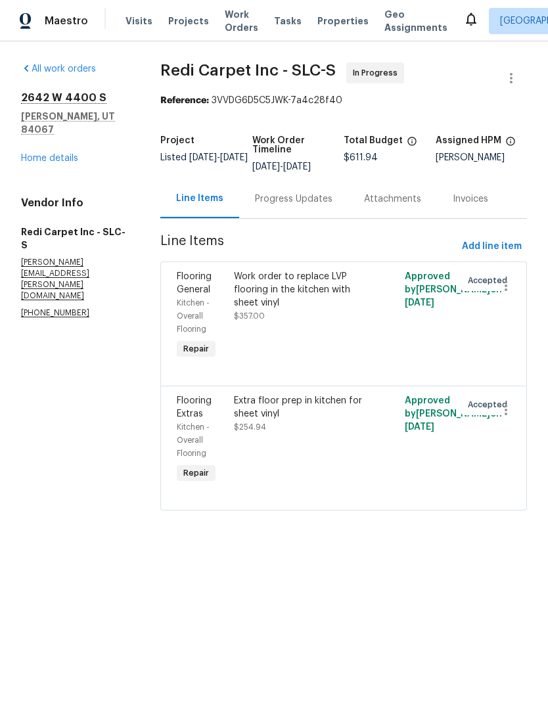
click at [62, 154] on link "Home details" at bounding box center [49, 158] width 57 height 9
